Goal: Transaction & Acquisition: Book appointment/travel/reservation

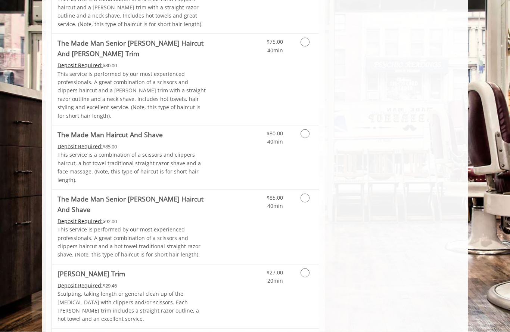
scroll to position [639, 0]
click at [134, 71] on p "This service is performed by our most experienced professionals. A great combin…" at bounding box center [133, 96] width 150 height 50
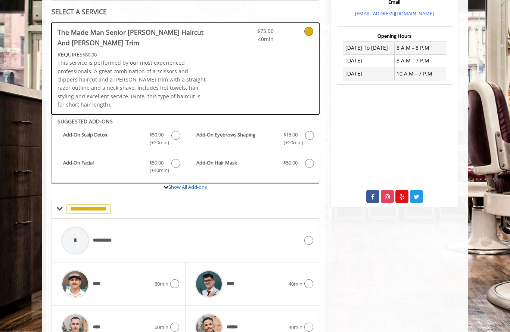
scroll to position [165, 0]
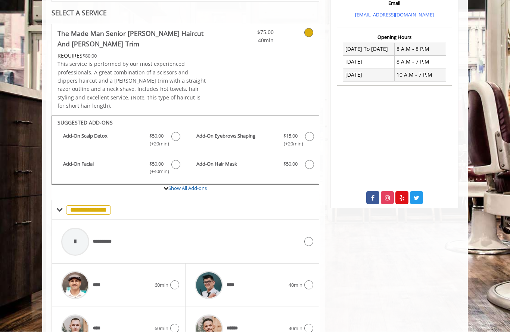
click at [62, 207] on span at bounding box center [59, 210] width 7 height 7
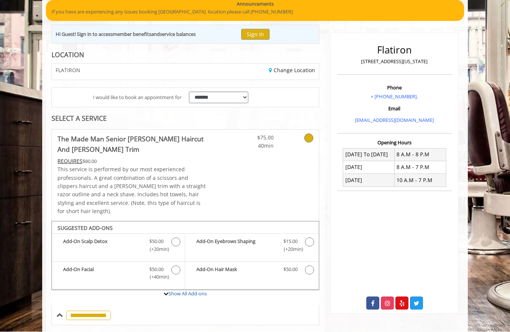
scroll to position [67, 0]
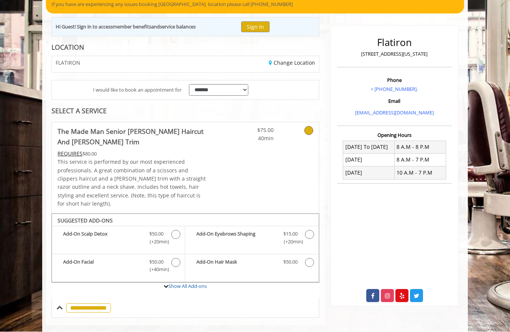
click at [59, 304] on span at bounding box center [59, 307] width 7 height 7
click at [309, 129] on icon at bounding box center [308, 130] width 9 height 9
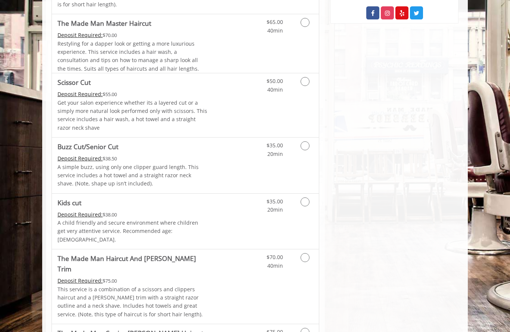
scroll to position [350, 0]
click at [304, 249] on link "Grooming services" at bounding box center [303, 259] width 19 height 21
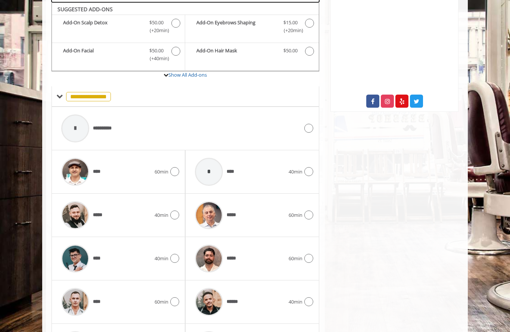
scroll to position [252, 0]
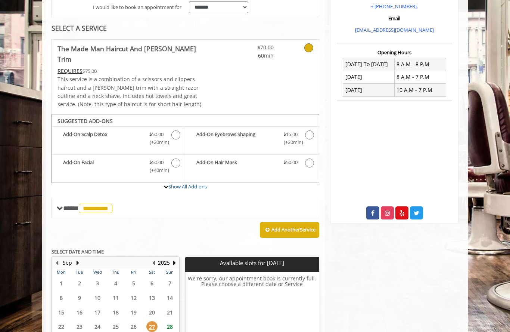
scroll to position [181, 0]
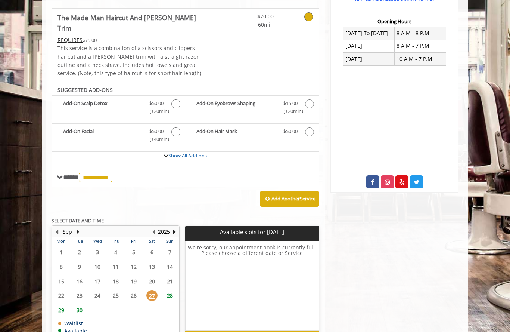
click at [173, 290] on span "28" at bounding box center [169, 295] width 11 height 11
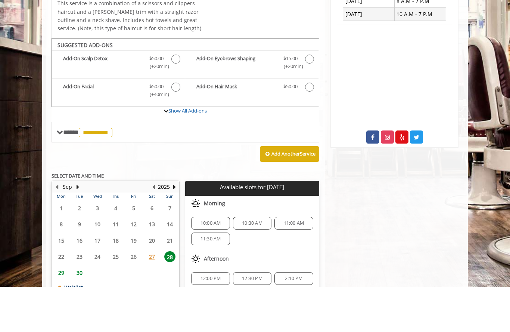
scroll to position [192, 0]
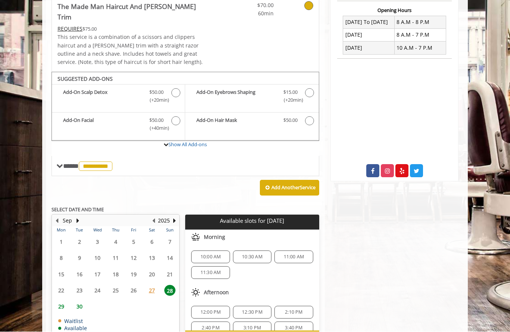
click at [253, 254] on span "10:30 AM" at bounding box center [252, 257] width 21 height 6
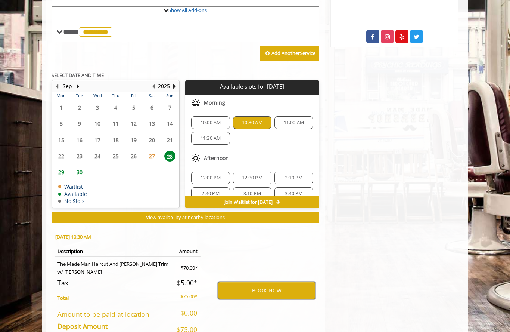
scroll to position [325, 0]
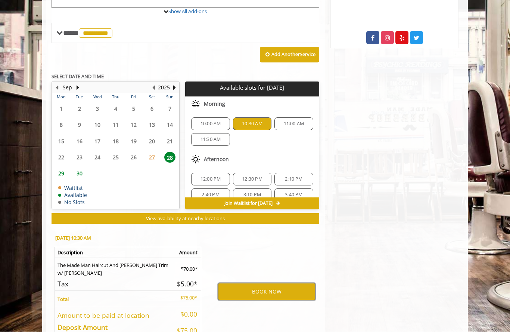
click at [251, 283] on button "BOOK NOW" at bounding box center [267, 291] width 98 height 17
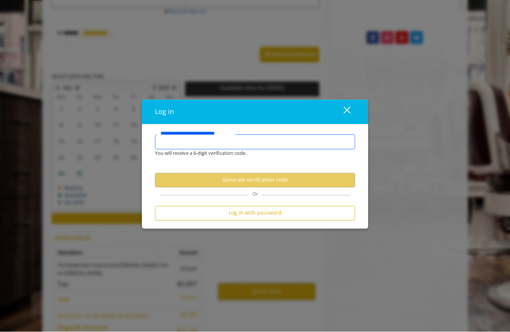
click at [165, 149] on input "**********" at bounding box center [255, 141] width 200 height 15
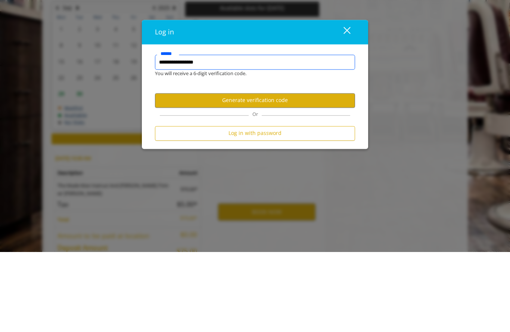
type input "**********"
click at [177, 173] on button "Generate verification code" at bounding box center [255, 180] width 200 height 15
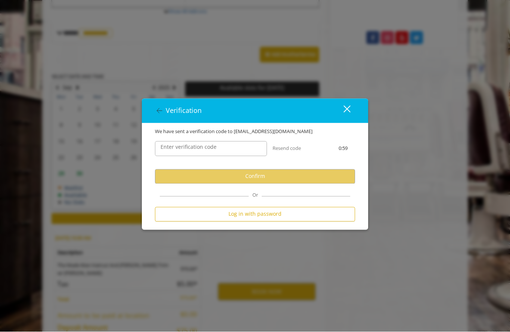
scroll to position [0, 0]
click at [165, 156] on input "Enter verification code" at bounding box center [211, 148] width 112 height 15
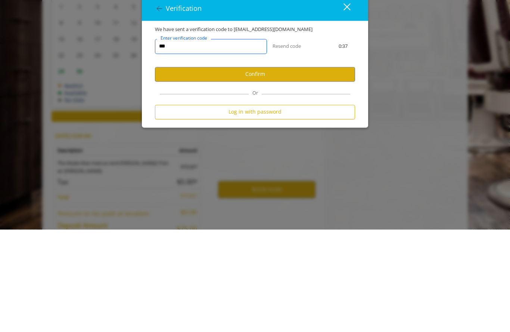
scroll to position [358, 0]
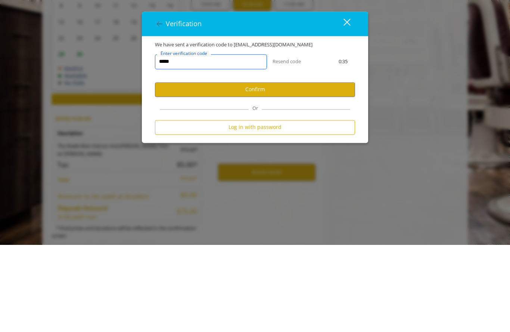
type input "******"
click at [187, 169] on button "Confirm" at bounding box center [255, 176] width 200 height 15
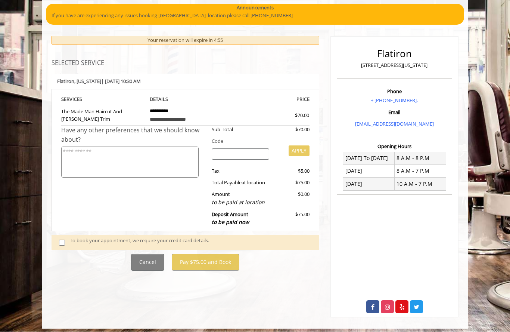
scroll to position [57, 0]
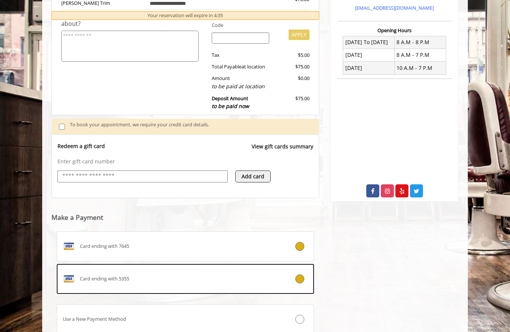
click at [131, 277] on div "Card ending with 5355" at bounding box center [164, 279] width 214 height 12
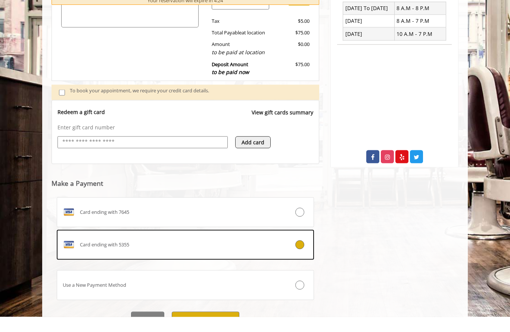
scroll to position [191, 0]
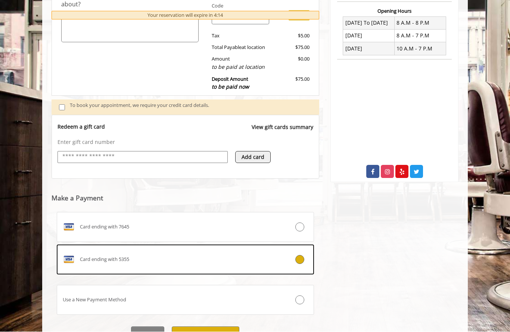
click at [194, 330] on button "Pay $75.00 and Book" at bounding box center [206, 335] width 68 height 17
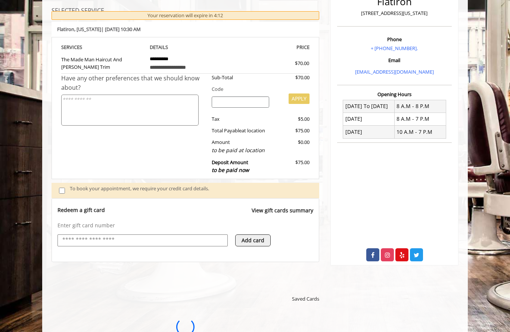
scroll to position [0, 0]
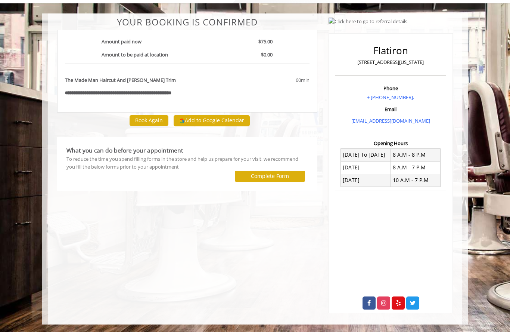
scroll to position [45, 0]
